Goal: Task Accomplishment & Management: Manage account settings

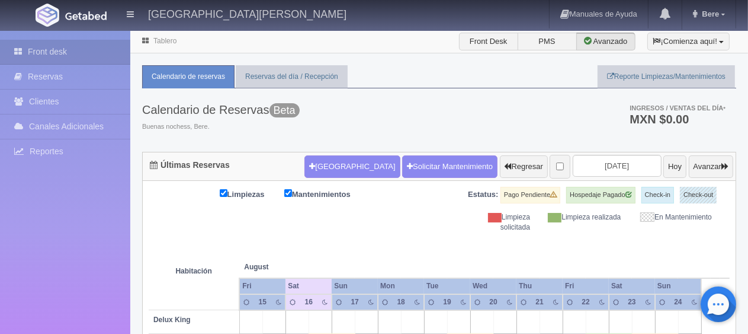
click at [355, 213] on div "Limpiezas Mantenimientos Estatus: Pago Pendiente Hospedaje Pagado Check-in Chec…" at bounding box center [439, 210] width 581 height 46
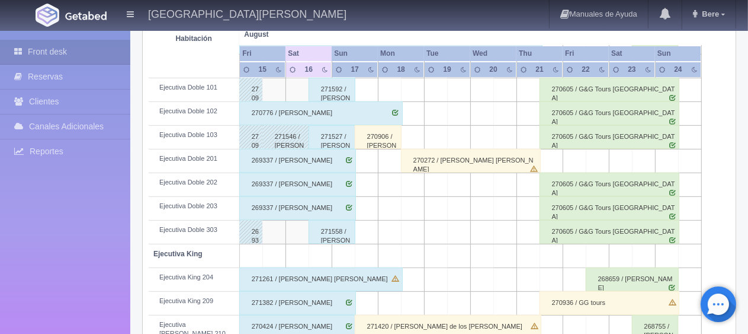
scroll to position [631, 0]
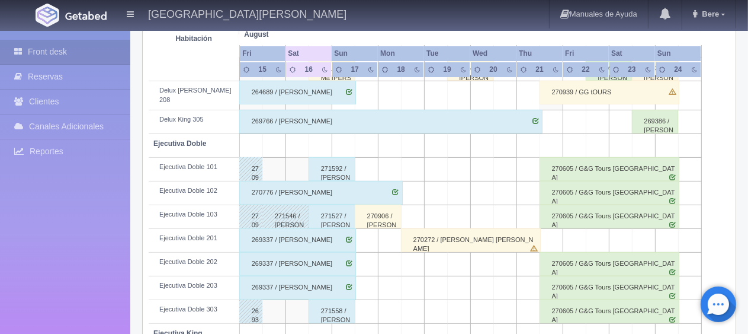
click at [204, 172] on td "Ejecutiva Doble 101" at bounding box center [194, 169] width 91 height 24
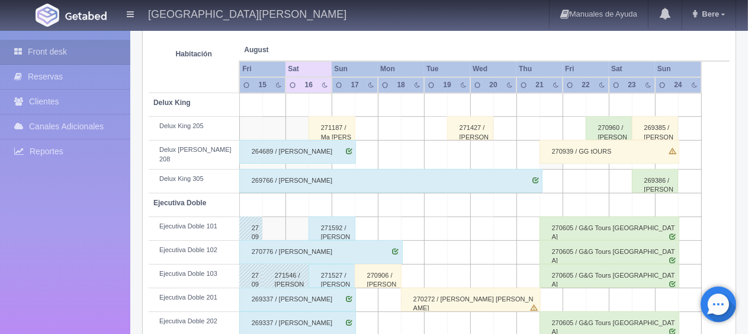
scroll to position [158, 0]
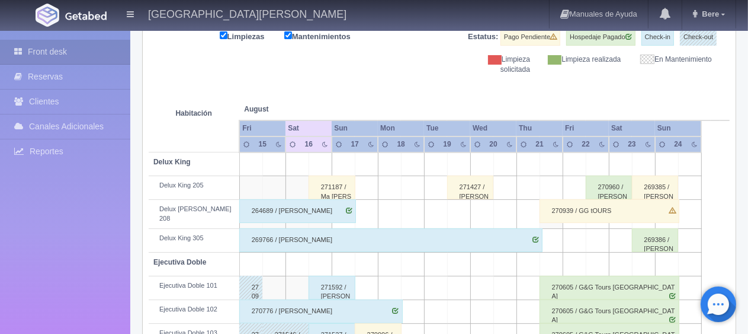
click at [340, 182] on div "271187 / Ma [PERSON_NAME]" at bounding box center [332, 187] width 47 height 24
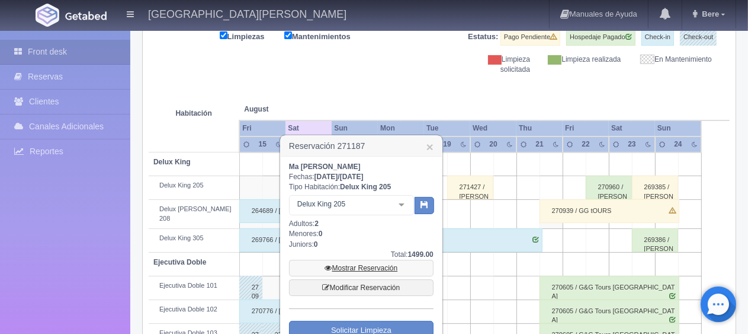
click at [350, 262] on link "Mostrar Reservación" at bounding box center [361, 267] width 145 height 17
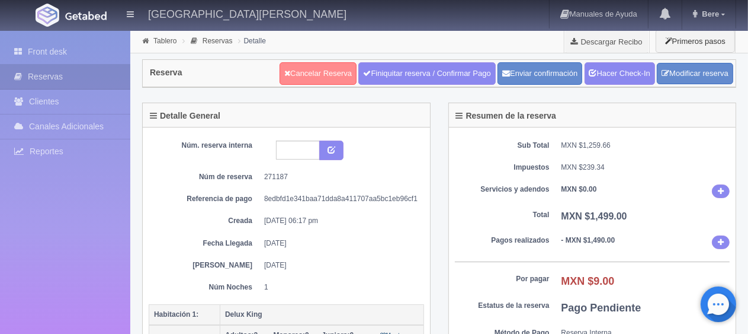
click at [318, 76] on link "Cancelar Reserva" at bounding box center [318, 73] width 77 height 23
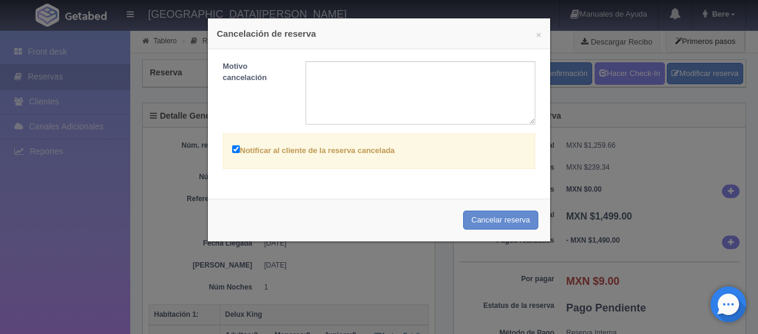
click at [537, 34] on div "× Cancelación de reserva" at bounding box center [379, 33] width 342 height 31
click at [536, 35] on button "×" at bounding box center [538, 34] width 5 height 9
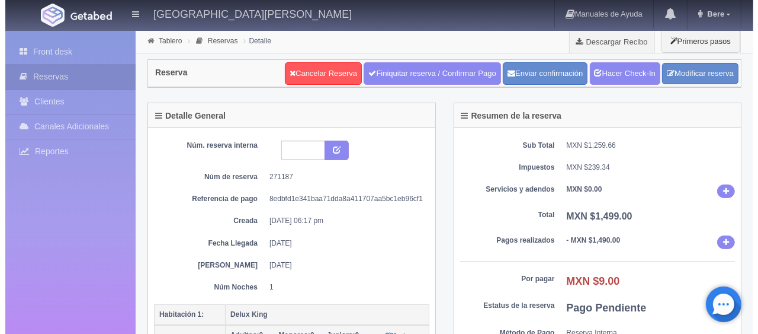
scroll to position [237, 0]
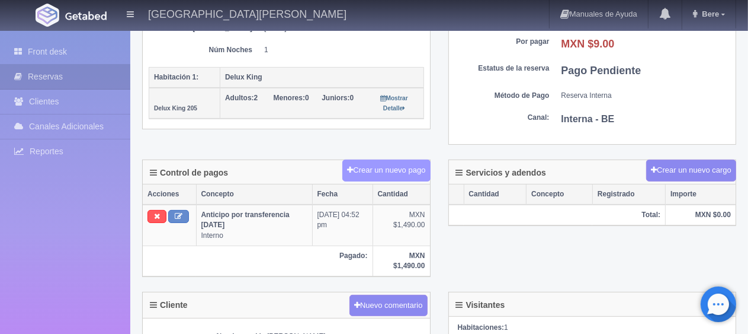
click at [395, 174] on button "Crear un nuevo pago" at bounding box center [386, 170] width 88 height 22
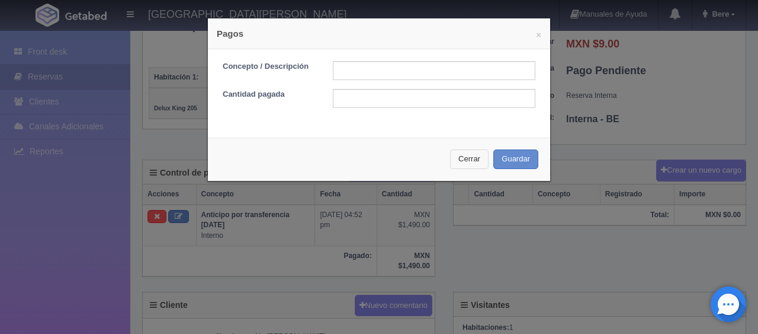
click at [467, 156] on button "Cerrar" at bounding box center [469, 159] width 39 height 20
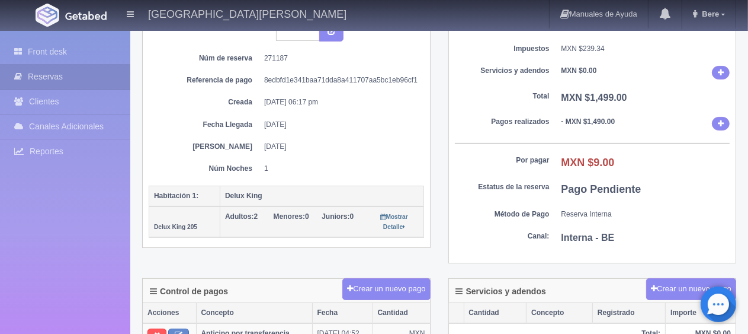
scroll to position [0, 0]
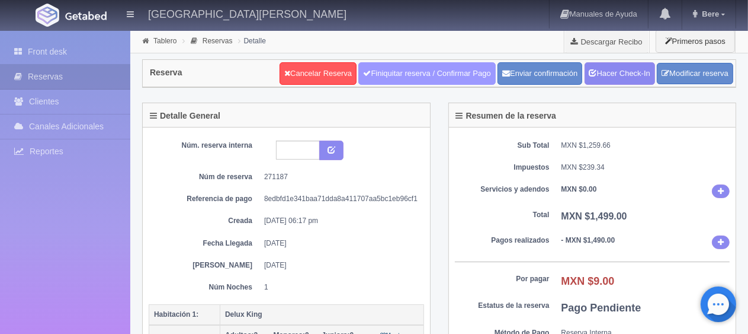
click at [386, 79] on link "Finiquitar reserva / Confirmar Pago" at bounding box center [426, 73] width 137 height 23
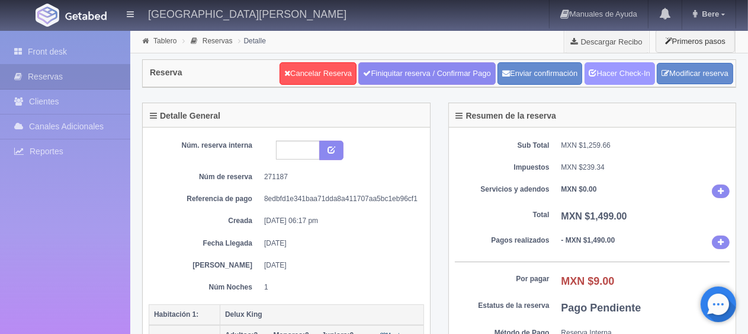
click at [628, 68] on link "Hacer Check-In" at bounding box center [620, 73] width 70 height 23
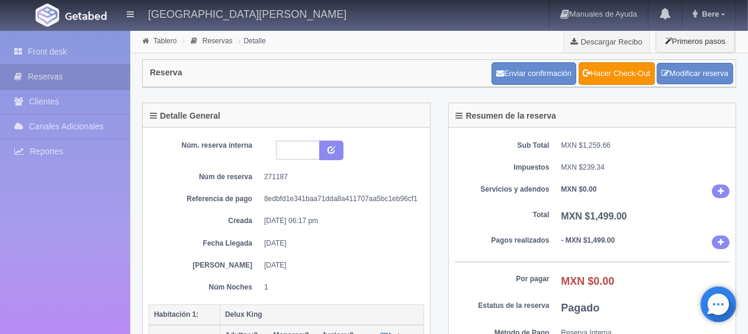
click at [533, 162] on dt "Impuestos" at bounding box center [502, 167] width 95 height 10
click at [41, 49] on link "Front desk" at bounding box center [65, 52] width 130 height 24
